Goal: Check status: Check status

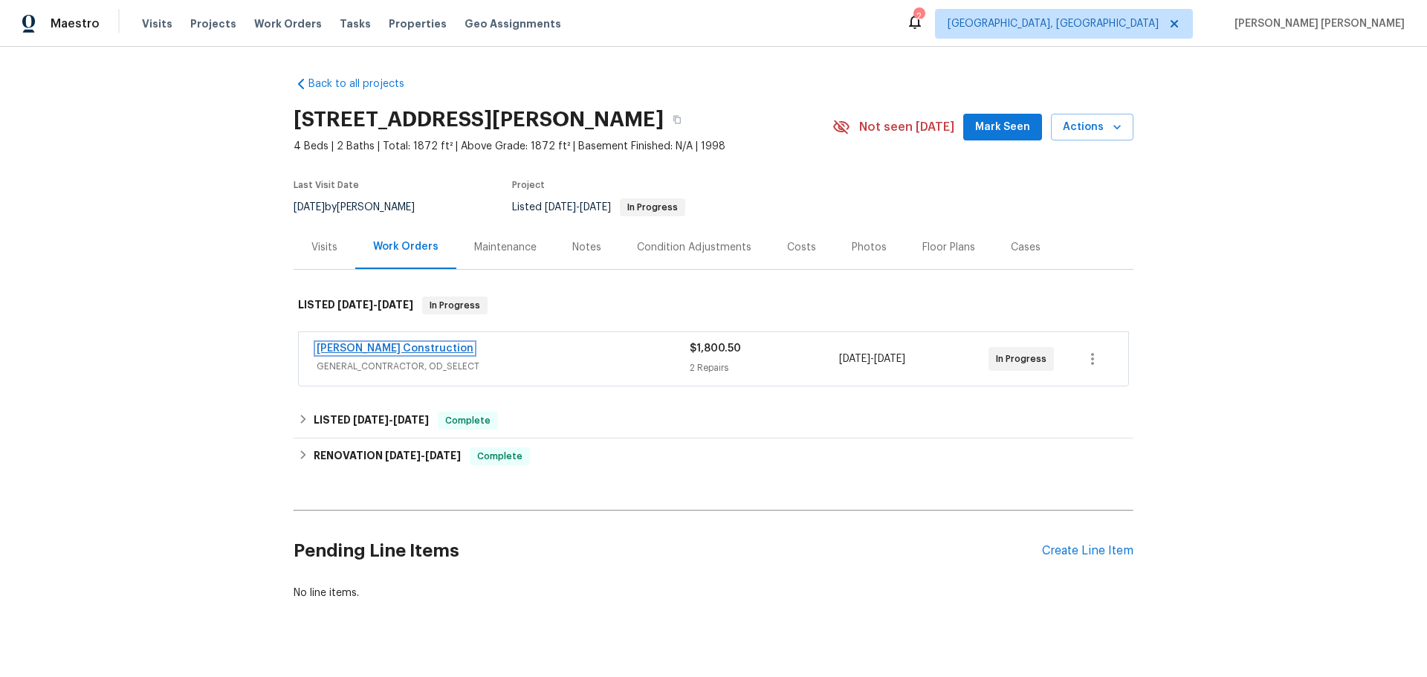
click at [364, 351] on link "[PERSON_NAME] Construction" at bounding box center [395, 348] width 157 height 10
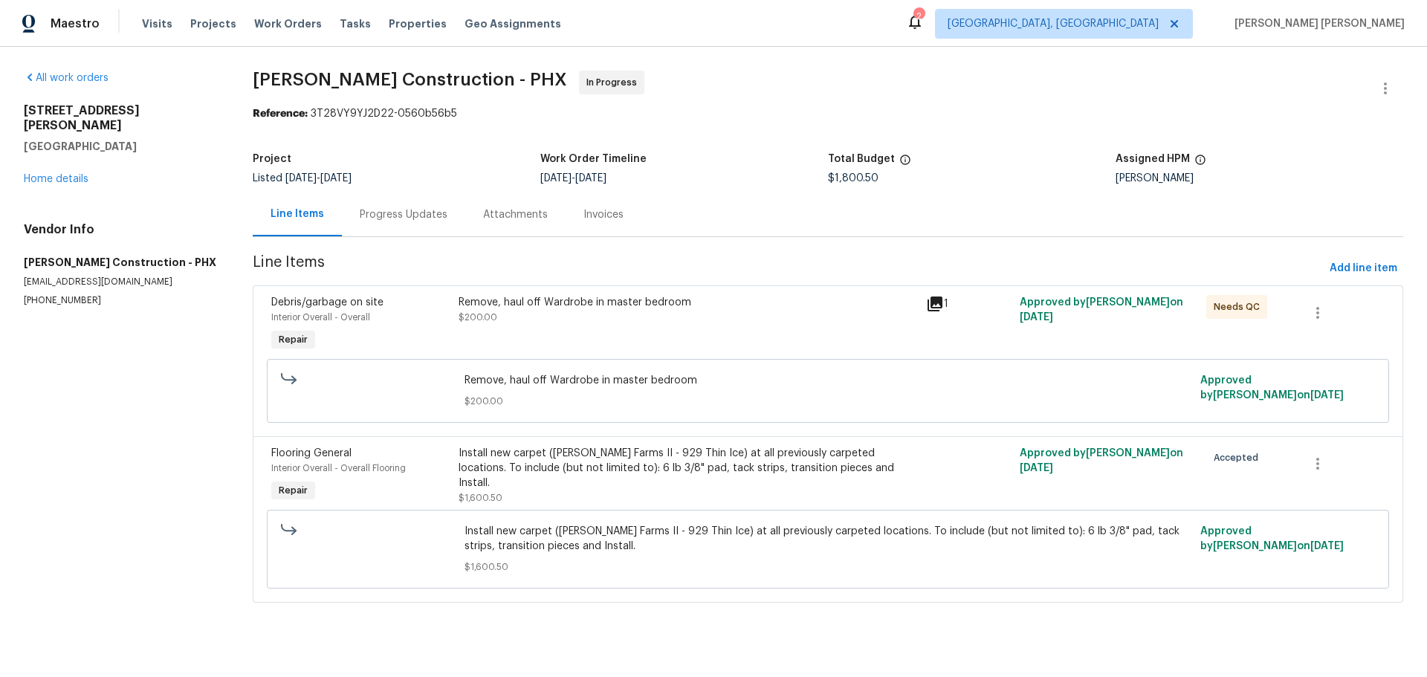
click at [437, 214] on div "Progress Updates" at bounding box center [404, 214] width 88 height 15
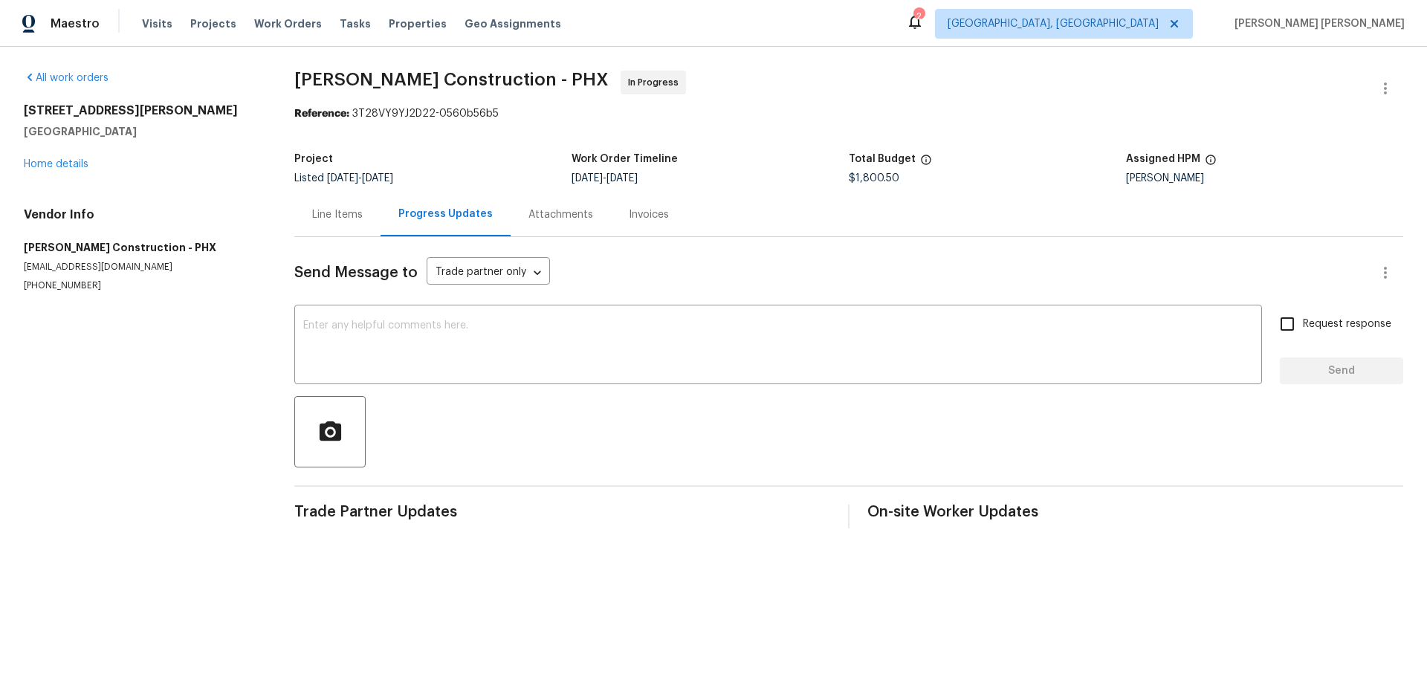
click at [328, 214] on div "Line Items" at bounding box center [337, 214] width 51 height 15
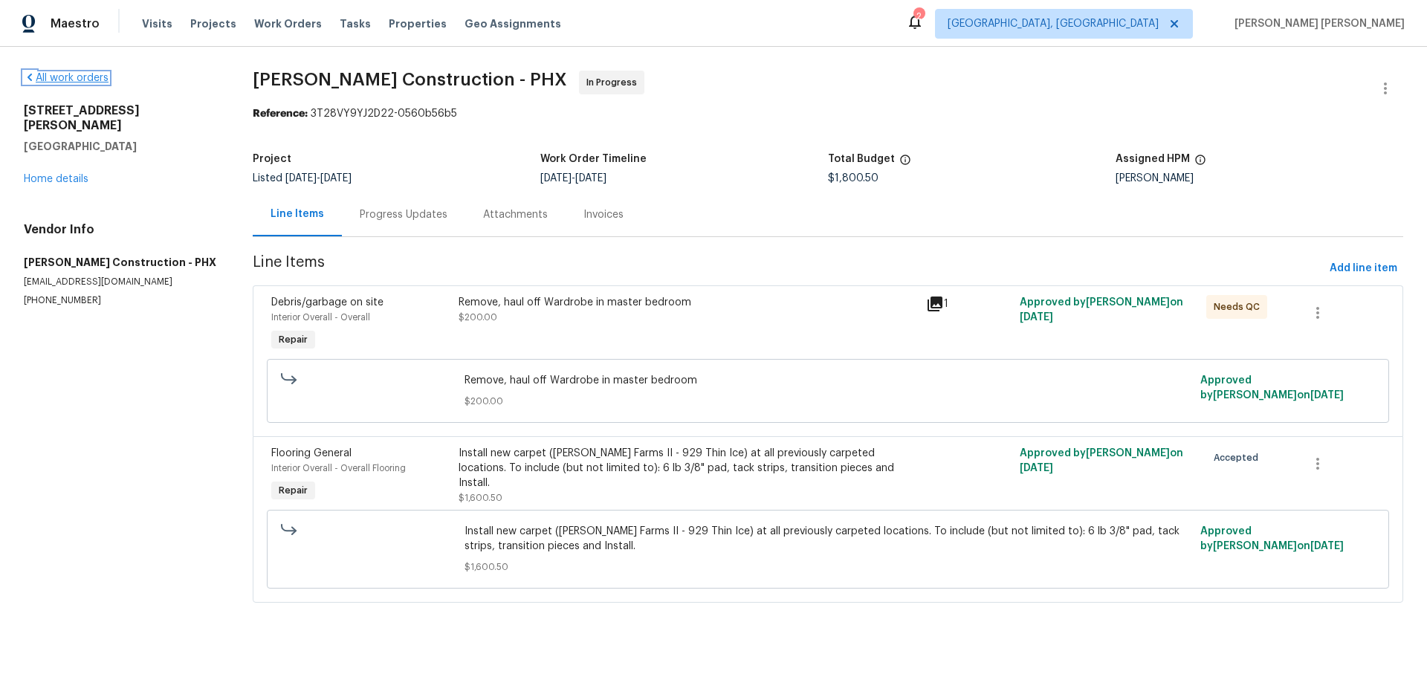
click at [72, 80] on link "All work orders" at bounding box center [66, 78] width 85 height 10
